Goal: Transaction & Acquisition: Purchase product/service

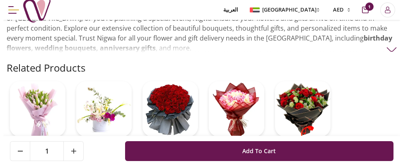
scroll to position [621, 0]
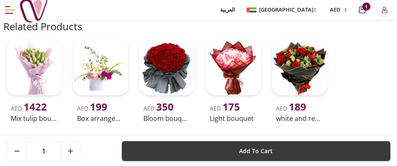
click at [270, 152] on span "Add To Cart" at bounding box center [256, 151] width 34 height 15
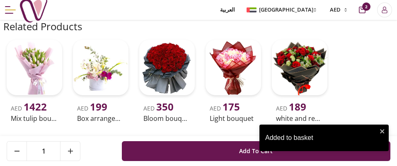
click at [274, 141] on div "Added to basket" at bounding box center [321, 138] width 112 height 10
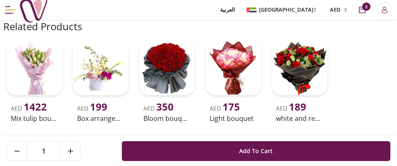
click at [369, 12] on div "العربية UAE AED 2" at bounding box center [303, 10] width 177 height 20
click at [363, 10] on span "2" at bounding box center [366, 6] width 8 height 8
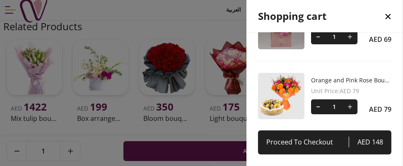
scroll to position [0, 0]
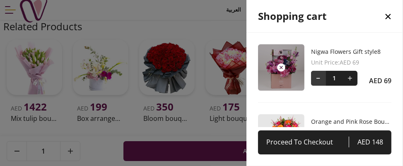
click at [313, 76] on button at bounding box center [318, 78] width 15 height 15
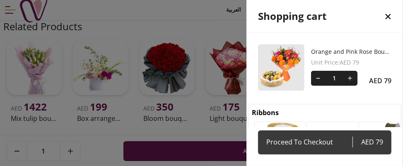
click at [310, 145] on span "Proceed To Checkout" at bounding box center [309, 142] width 86 height 12
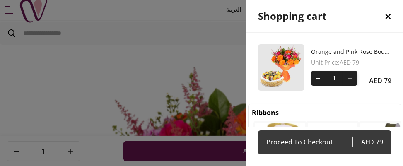
select select "**********"
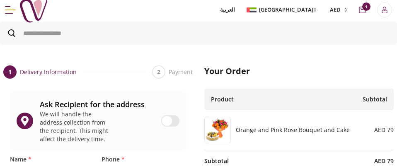
click at [274, 128] on h6 "Orange and Pink Rose Bouquet and Cake" at bounding box center [290, 130] width 119 height 8
click at [209, 123] on img at bounding box center [218, 130] width 26 height 26
click at [212, 125] on img at bounding box center [218, 130] width 26 height 26
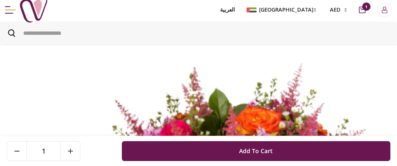
click at [362, 11] on icon "cart-button" at bounding box center [362, 10] width 7 height 7
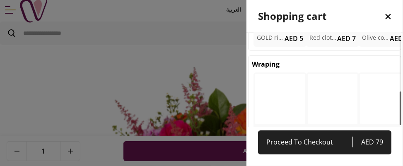
scroll to position [159, 0]
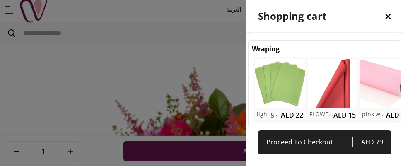
click at [294, 83] on img at bounding box center [280, 84] width 52 height 52
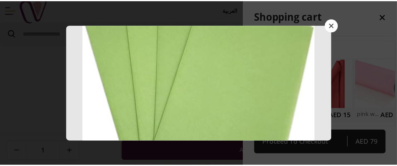
scroll to position [0, 0]
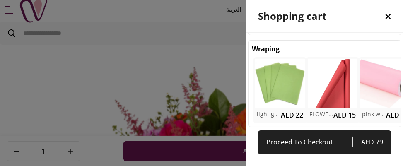
click at [338, 24] on div "light green wrapping light green wrapping AED 22 1 Add To Cart" at bounding box center [201, 83] width 273 height 118
click at [206, 87] on div at bounding box center [201, 83] width 403 height 166
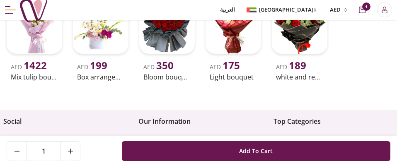
scroll to position [621, 0]
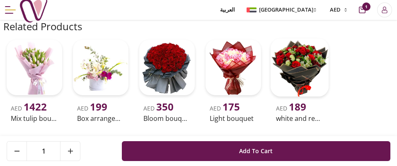
click at [303, 58] on img at bounding box center [299, 68] width 58 height 58
